Goal: Transaction & Acquisition: Purchase product/service

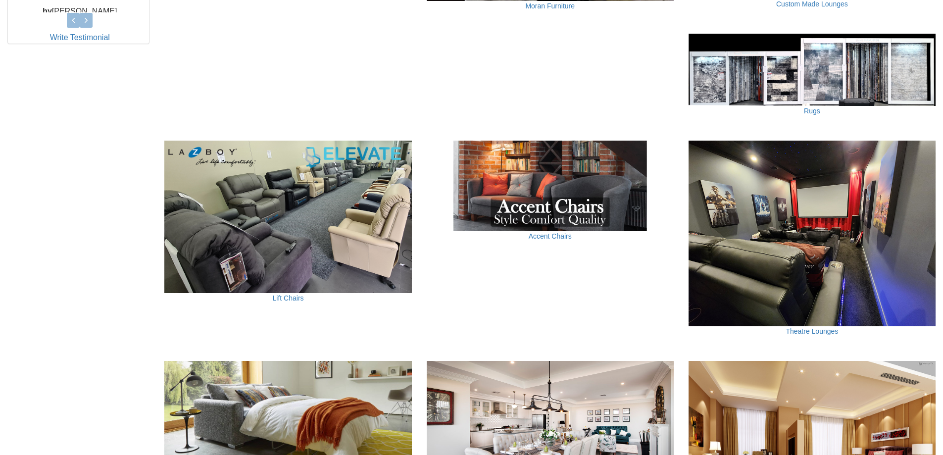
scroll to position [545, 0]
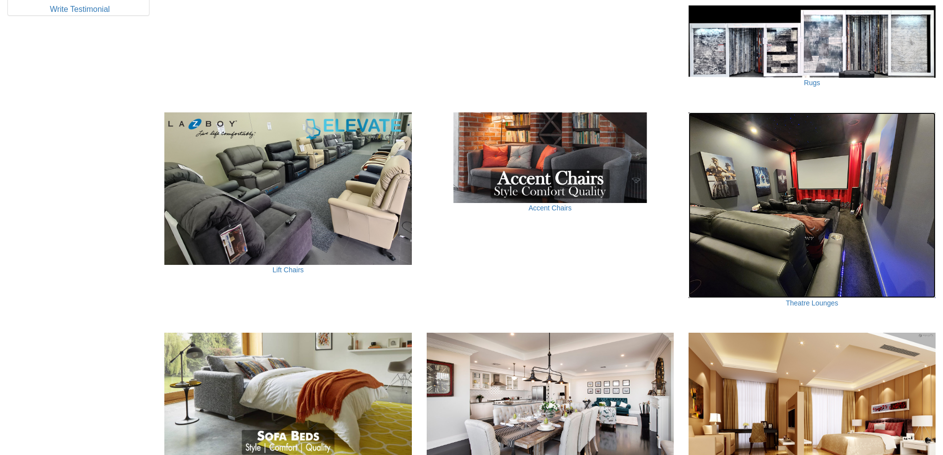
click at [804, 240] on img at bounding box center [812, 204] width 247 height 185
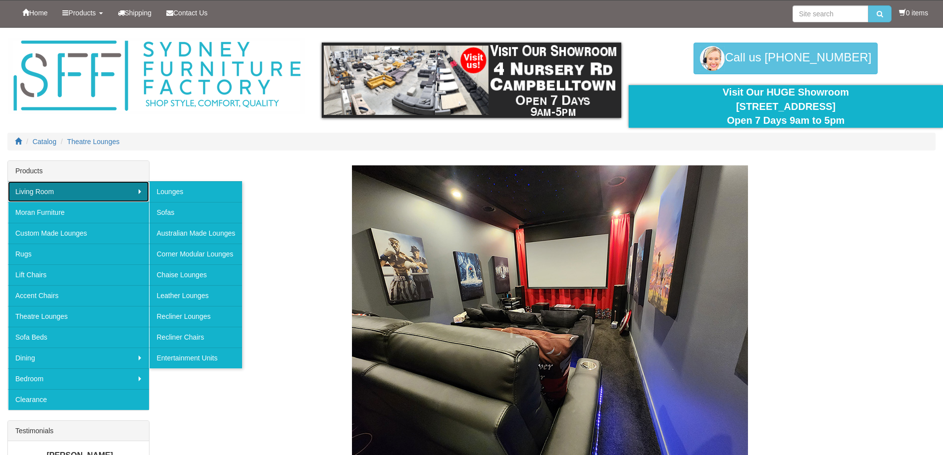
click at [38, 192] on link "Living Room" at bounding box center [78, 191] width 141 height 21
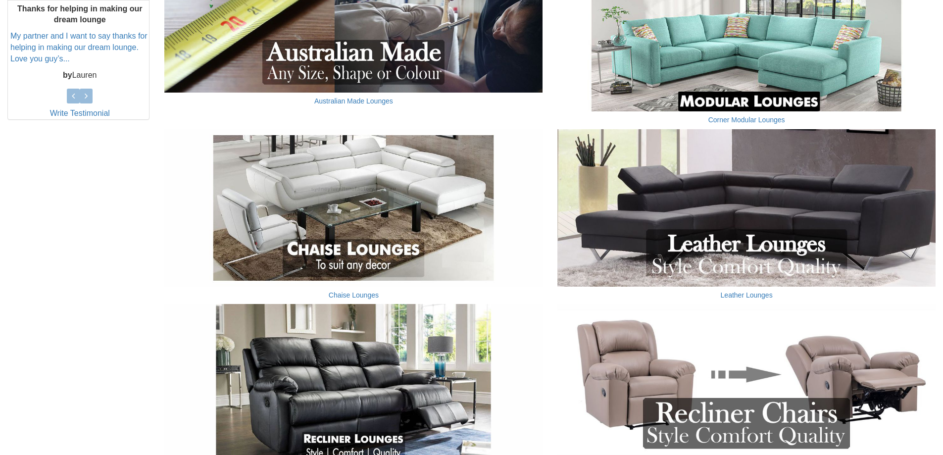
scroll to position [446, 0]
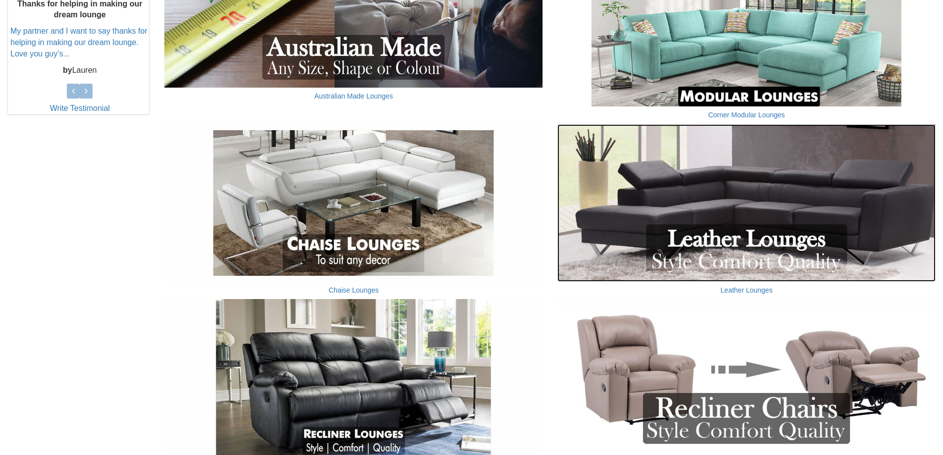
click at [754, 223] on img at bounding box center [746, 202] width 378 height 157
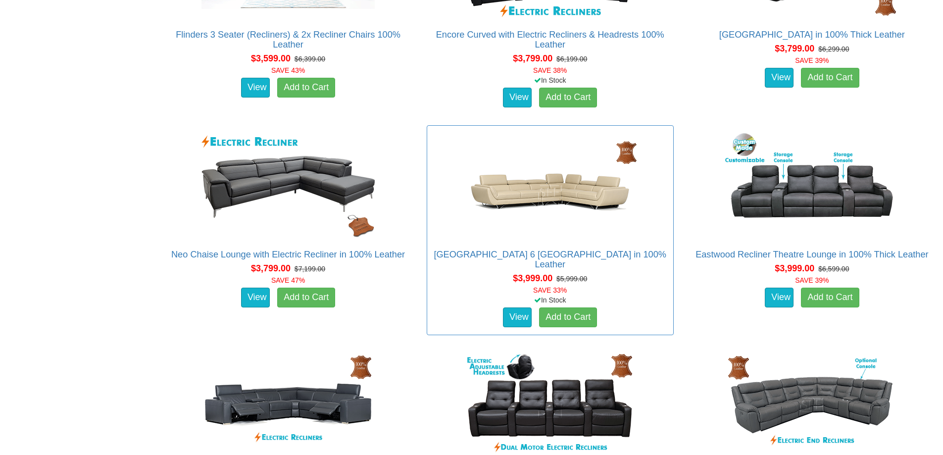
scroll to position [1188, 0]
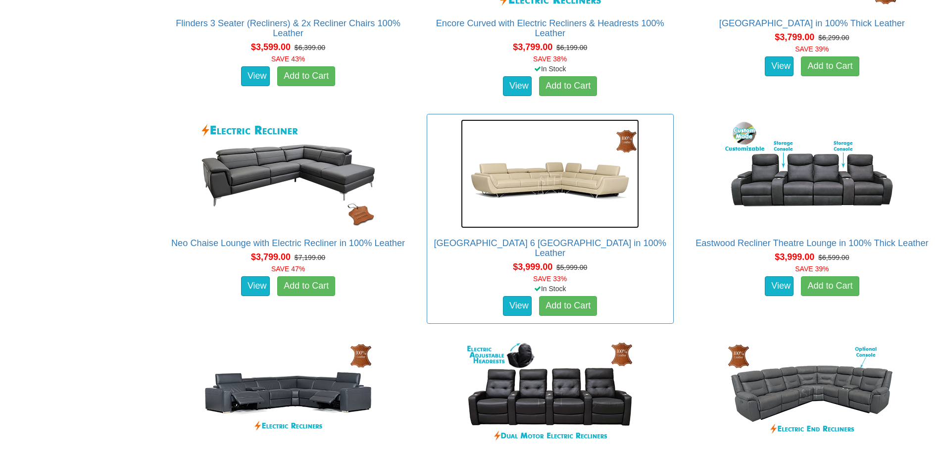
click at [558, 215] on img at bounding box center [550, 173] width 178 height 109
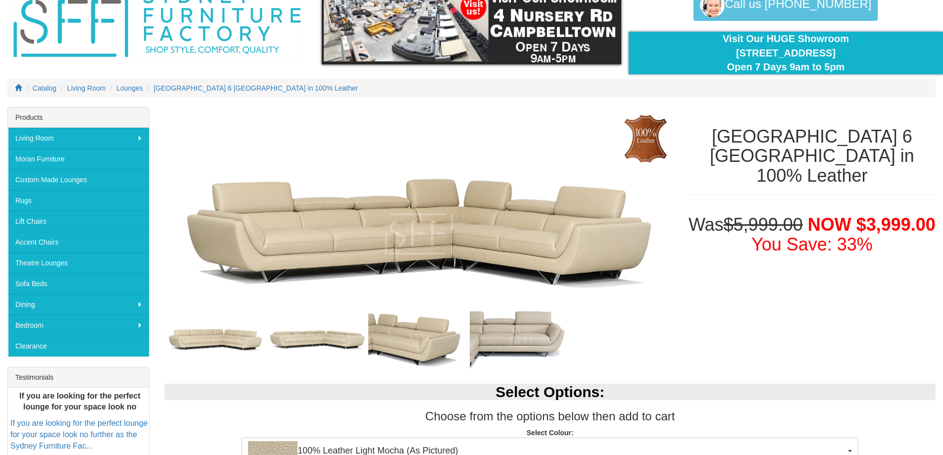
scroll to position [149, 0]
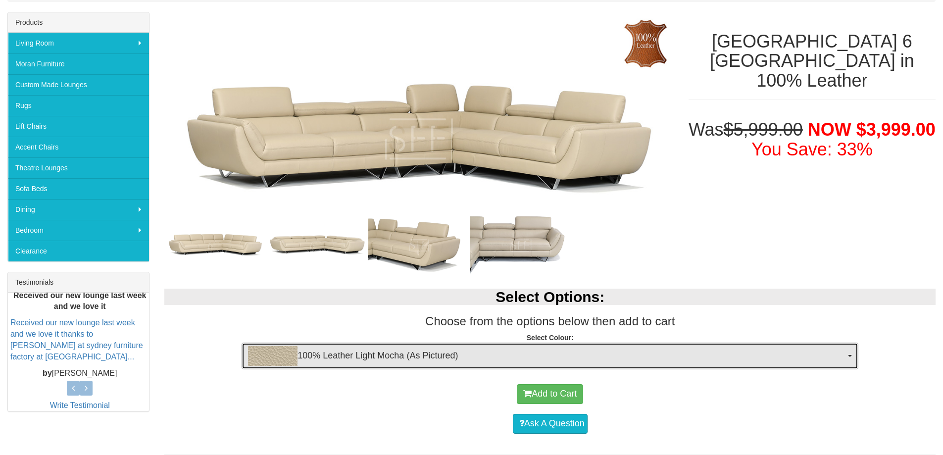
click at [478, 359] on span "100% Leather Light Mocha (As Pictured)" at bounding box center [547, 356] width 598 height 20
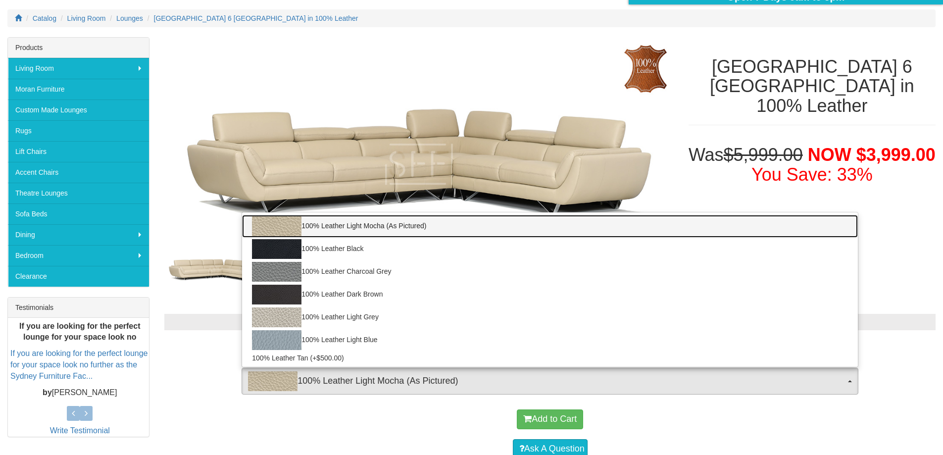
scroll to position [99, 0]
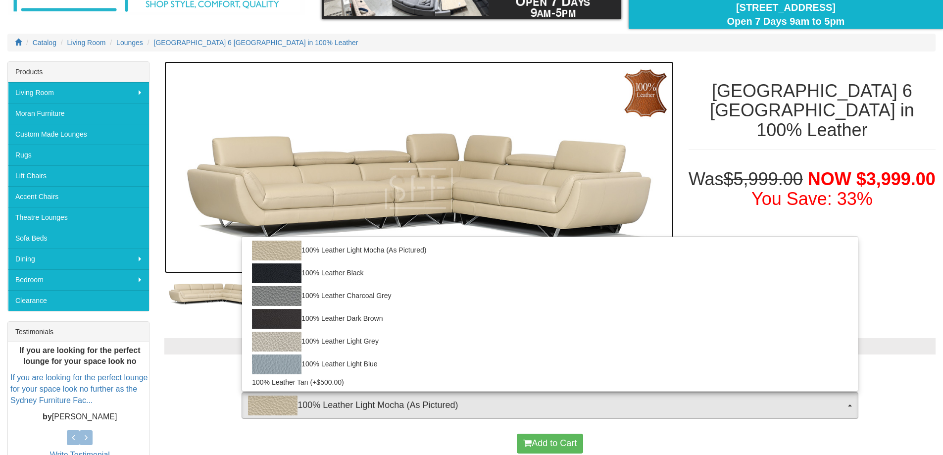
click at [337, 98] on img at bounding box center [418, 167] width 509 height 212
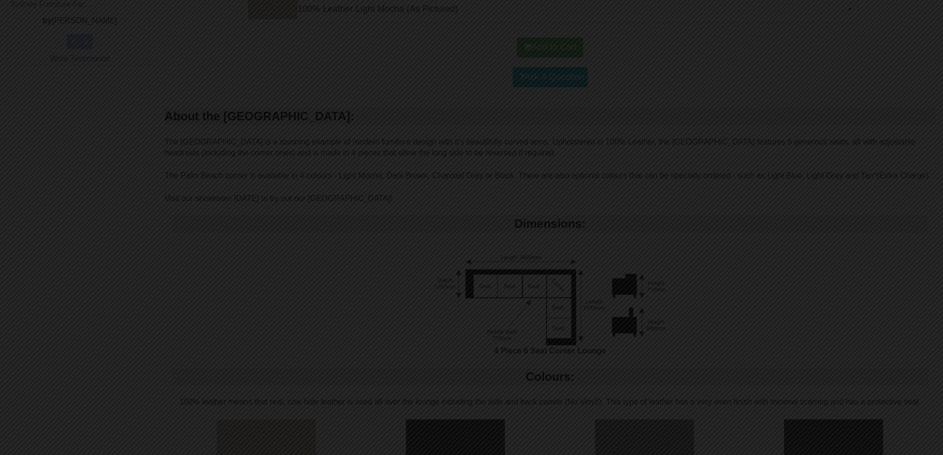
click at [733, 229] on div at bounding box center [471, 227] width 943 height 455
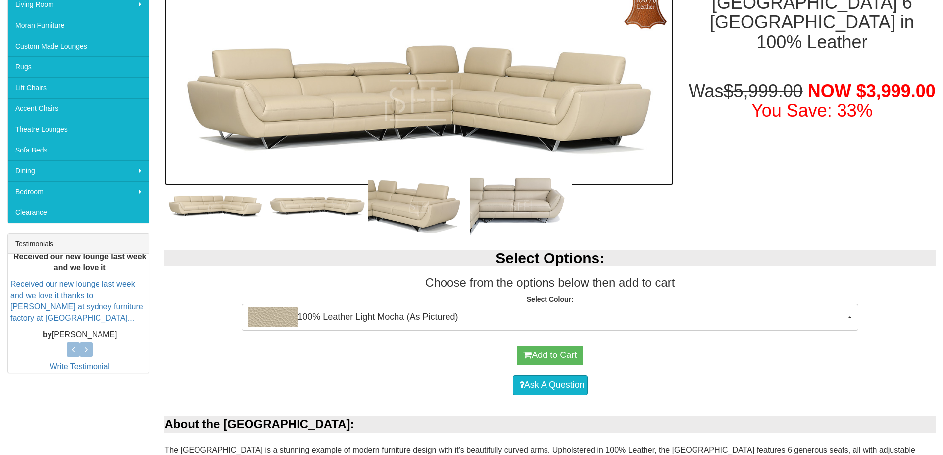
scroll to position [435, 0]
